Goal: Information Seeking & Learning: Stay updated

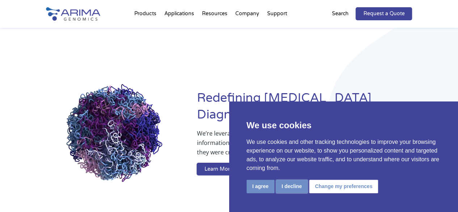
click at [279, 186] on button "I decline" at bounding box center [292, 186] width 32 height 13
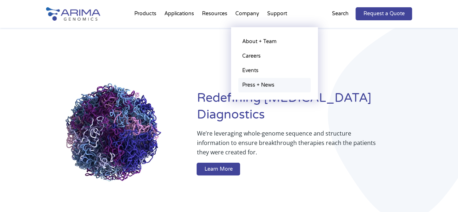
click at [252, 82] on link "Press + News" at bounding box center [274, 85] width 72 height 14
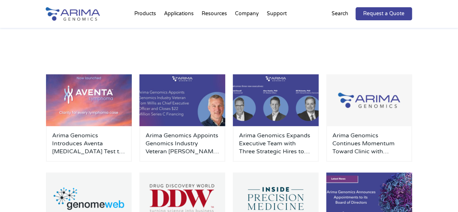
scroll to position [103, 0]
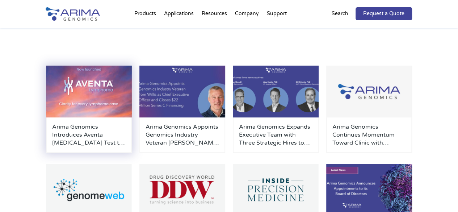
click at [96, 132] on h3 "Arima Genomics Introduces Aventa [MEDICAL_DATA] Test to Resolve Diagnostic Unce…" at bounding box center [89, 135] width 74 height 24
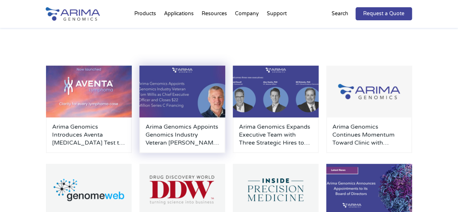
click at [172, 127] on h3 "Arima Genomics Appoints Genomics Industry Veteran [PERSON_NAME] as Chief Execut…" at bounding box center [183, 135] width 74 height 24
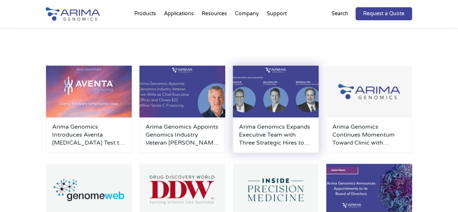
click at [265, 121] on div "Arima Genomics Expands Executive Team with Three Strategic Hires to Advance Cli…" at bounding box center [276, 135] width 86 height 36
click at [289, 133] on h3 "Arima Genomics Expands Executive Team with Three Strategic Hires to Advance Cli…" at bounding box center [276, 135] width 74 height 24
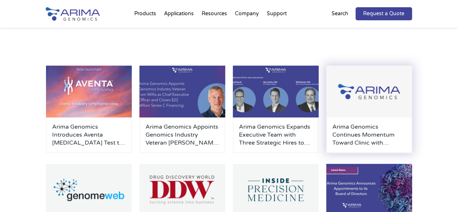
click at [342, 137] on h3 "Arima Genomics Continues Momentum Toward Clinic with Formation of Clinical Advi…" at bounding box center [370, 135] width 74 height 24
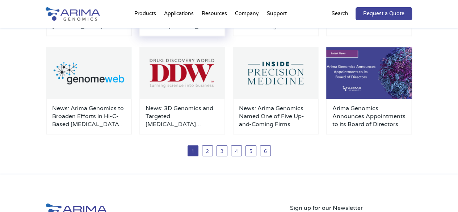
scroll to position [222, 0]
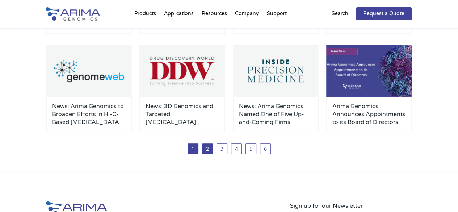
click at [208, 145] on link "2" at bounding box center [207, 148] width 11 height 11
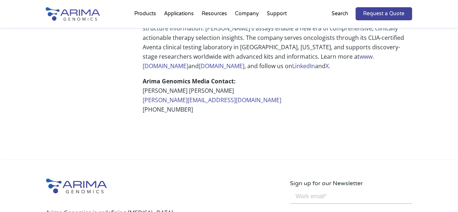
scroll to position [715, 0]
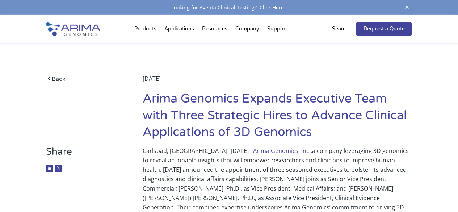
scroll to position [762, 0]
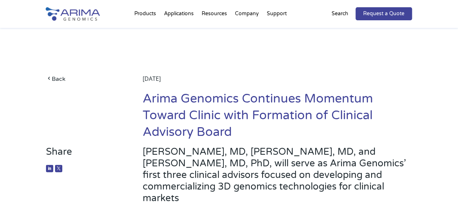
scroll to position [856, 0]
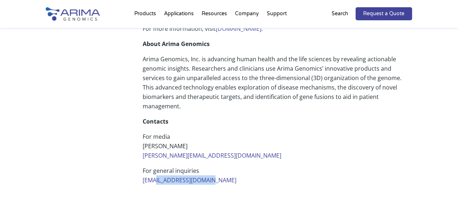
drag, startPoint x: 226, startPoint y: 129, endPoint x: 158, endPoint y: 130, distance: 68.1
click at [158, 166] on p "For general inquiries team@arimagenomics.com" at bounding box center [277, 178] width 270 height 25
copy link "@arimagenomics.com"
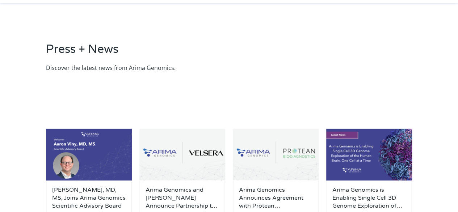
scroll to position [56, 0]
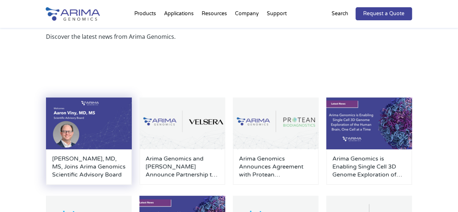
click at [89, 156] on h3 "Aaron Viny, MD, MS, Joins Arima Genomics Scientific Advisory Board" at bounding box center [89, 167] width 74 height 24
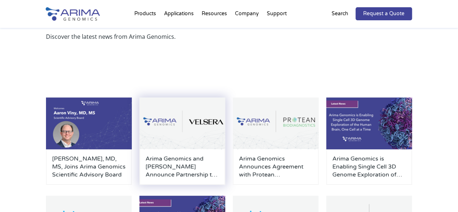
click at [163, 158] on h3 "Arima Genomics and Velsera Announce Partnership to Enable Broad Adoption of Ari…" at bounding box center [183, 167] width 74 height 24
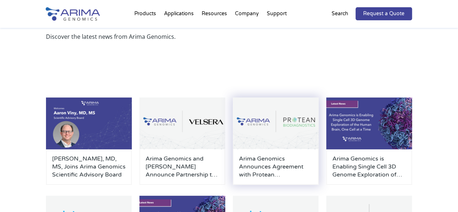
click at [233, 162] on div "Arima Genomics Announces Agreement with Protean BioDiagnostics to Make Arima Ge…" at bounding box center [276, 167] width 86 height 36
click at [256, 163] on h3 "Arima Genomics Announces Agreement with Protean BioDiagnostics to Make Arima Ge…" at bounding box center [276, 167] width 74 height 24
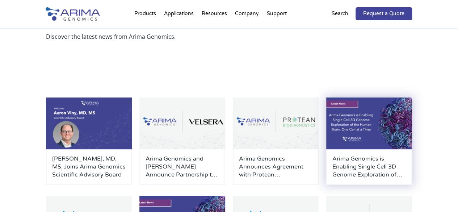
click at [345, 159] on h3 "Arima Genomics is Enabling Single Cell 3D Genome Exploration of the Human Brain…" at bounding box center [370, 167] width 74 height 24
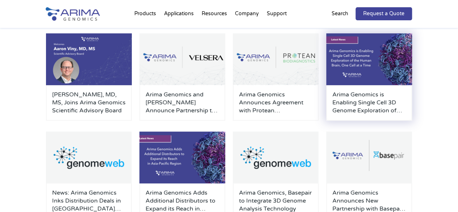
scroll to position [120, 0]
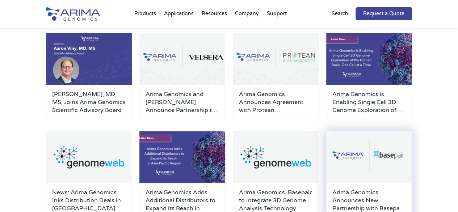
click at [340, 163] on img at bounding box center [369, 157] width 86 height 52
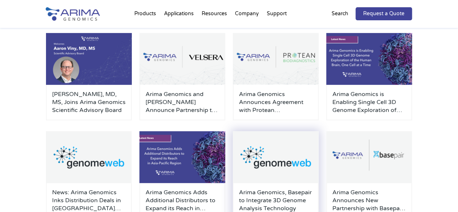
click at [303, 160] on img at bounding box center [276, 157] width 86 height 52
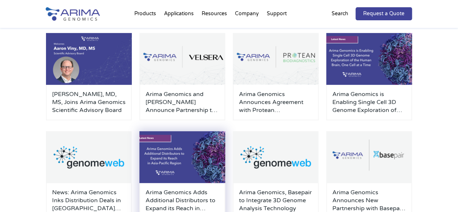
click at [195, 161] on img at bounding box center [183, 157] width 86 height 52
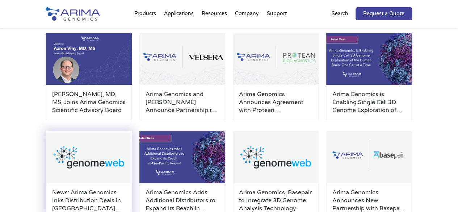
click at [96, 164] on img at bounding box center [89, 157] width 86 height 52
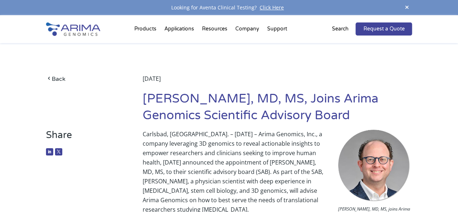
scroll to position [519, 0]
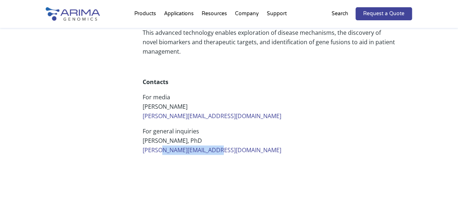
drag, startPoint x: 230, startPoint y: 140, endPoint x: 162, endPoint y: 144, distance: 69.0
click at [162, 144] on p "For general inquiries Pamela Bentley Mills, PhD pamela@arimagenomics.com" at bounding box center [277, 143] width 270 height 34
copy link "@arimagenomics.com"
